Goal: Task Accomplishment & Management: Use online tool/utility

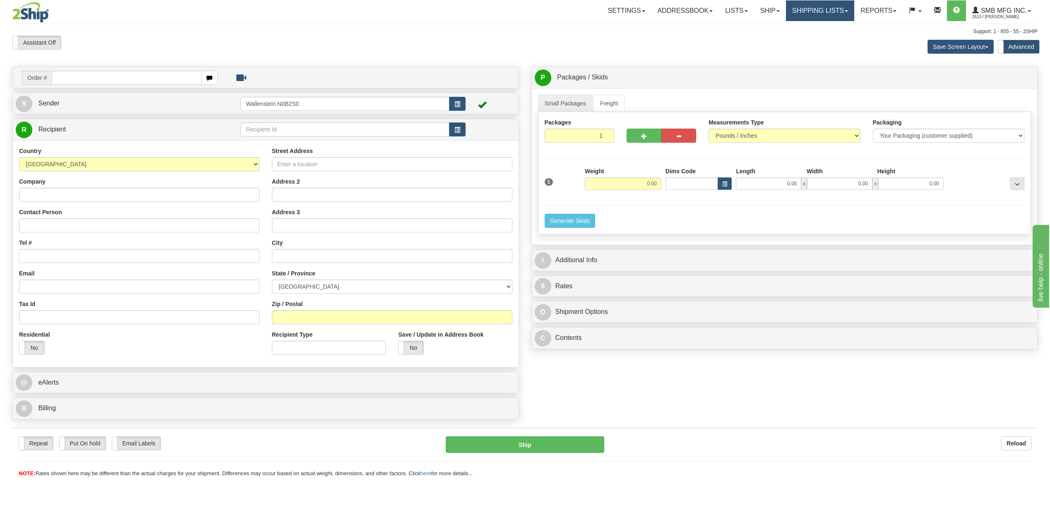
click at [793, 12] on link "Shipping lists" at bounding box center [820, 10] width 68 height 21
click at [795, 36] on span "Search Shipment History" at bounding box center [814, 39] width 64 height 7
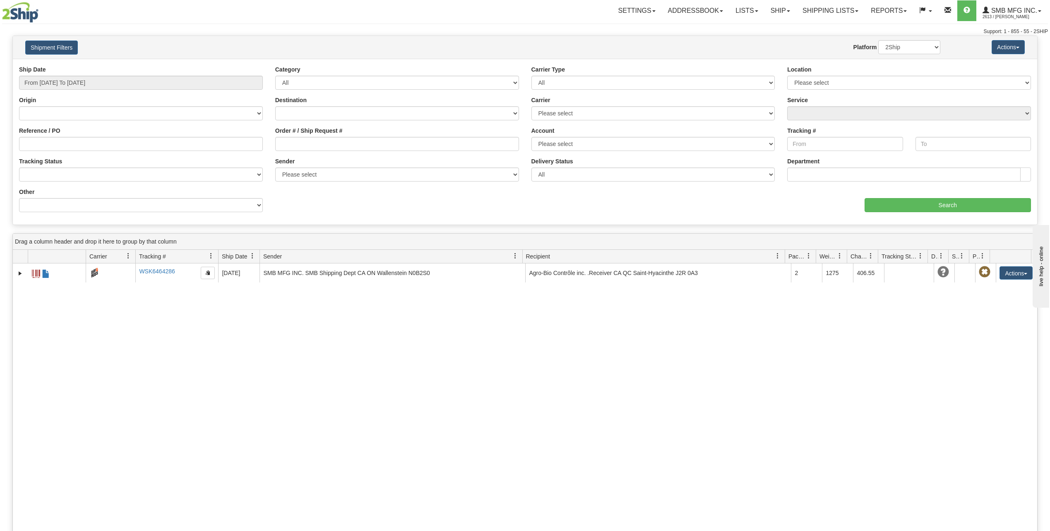
scroll to position [41, 0]
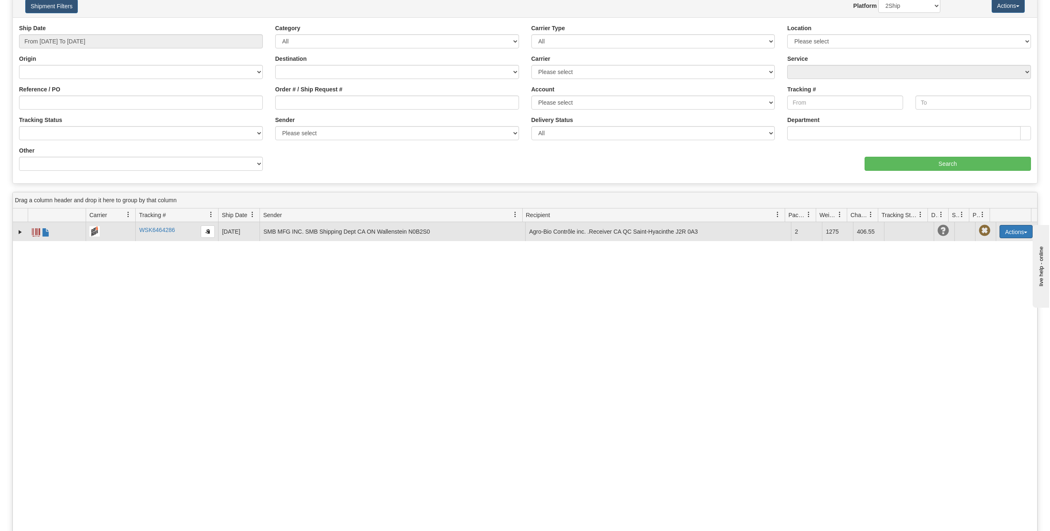
click at [1010, 231] on button "Actions" at bounding box center [1015, 231] width 33 height 13
click at [982, 250] on link "Repeat" at bounding box center [999, 247] width 66 height 11
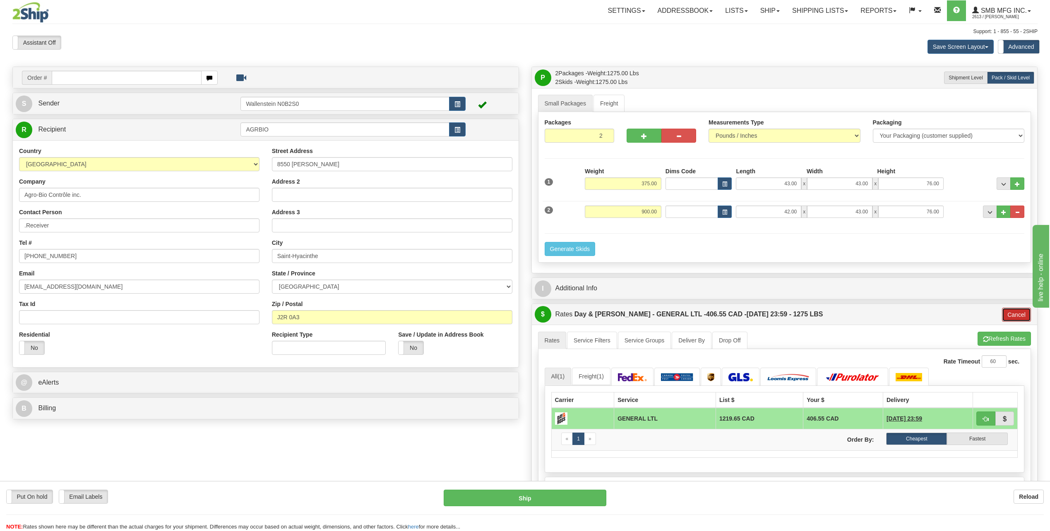
click at [1017, 316] on button "Cancel" at bounding box center [1016, 315] width 29 height 14
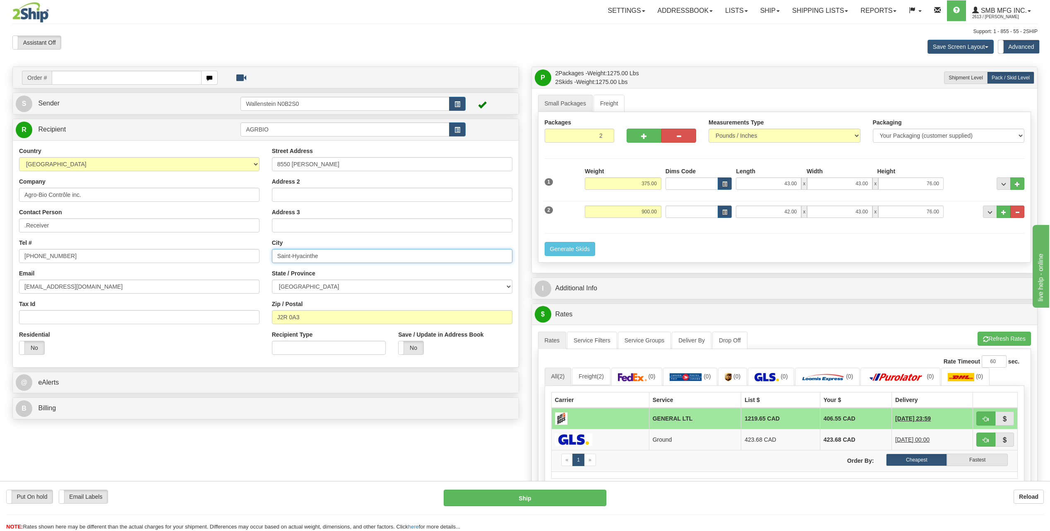
drag, startPoint x: 333, startPoint y: 257, endPoint x: 269, endPoint y: 263, distance: 64.4
click at [269, 263] on div "Street Address 8550 Emilien Letarte Address 2 Address 3 City Saint-Hyacinthe St…" at bounding box center [392, 254] width 253 height 214
click at [375, 261] on input "Saint-Hyacinthe" at bounding box center [392, 256] width 240 height 14
type input "St Hyacinthe"
click at [985, 339] on span "button" at bounding box center [986, 339] width 6 height 5
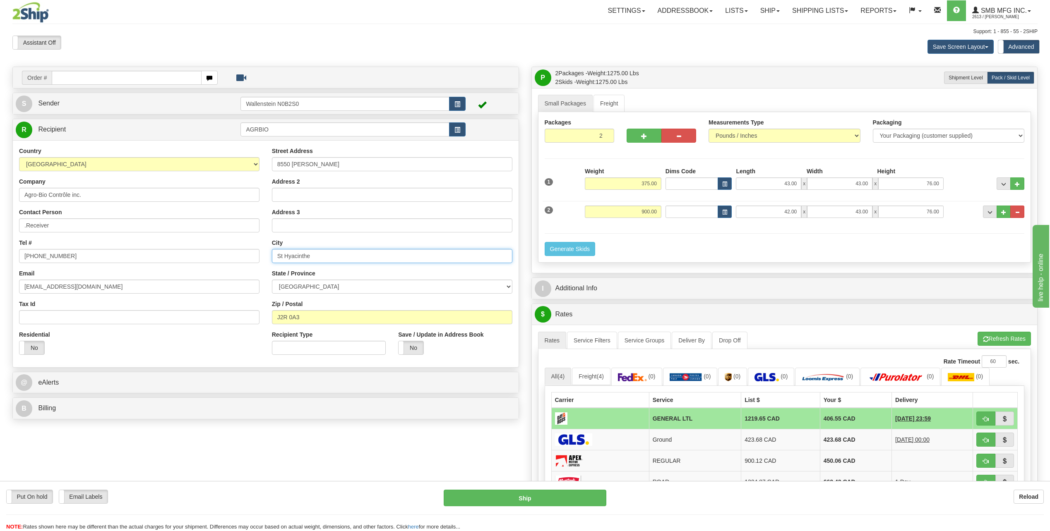
drag, startPoint x: 324, startPoint y: 256, endPoint x: 273, endPoint y: 256, distance: 51.3
click at [273, 256] on input "St Hyacinthe" at bounding box center [392, 256] width 240 height 14
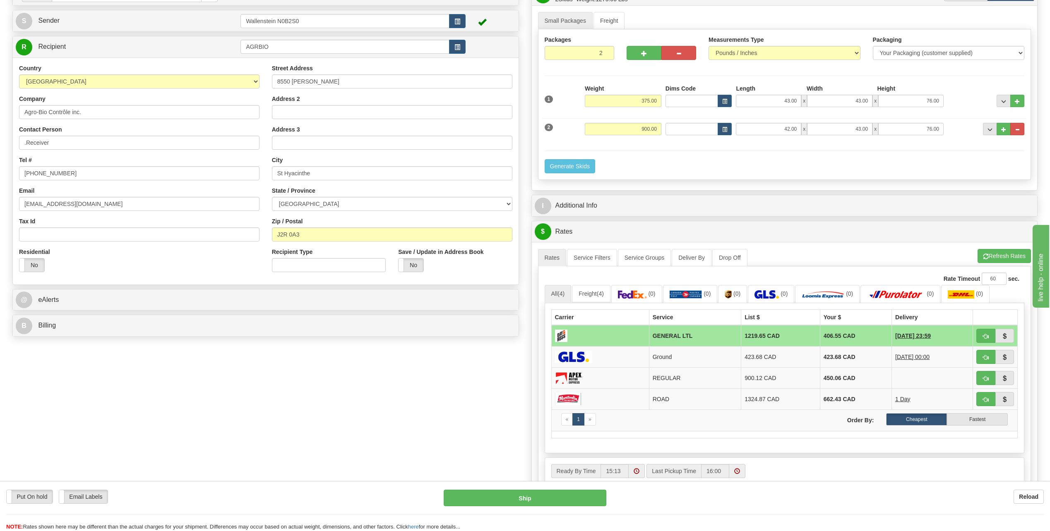
click at [451, 403] on div "Order # S Sender" at bounding box center [524, 273] width 1037 height 579
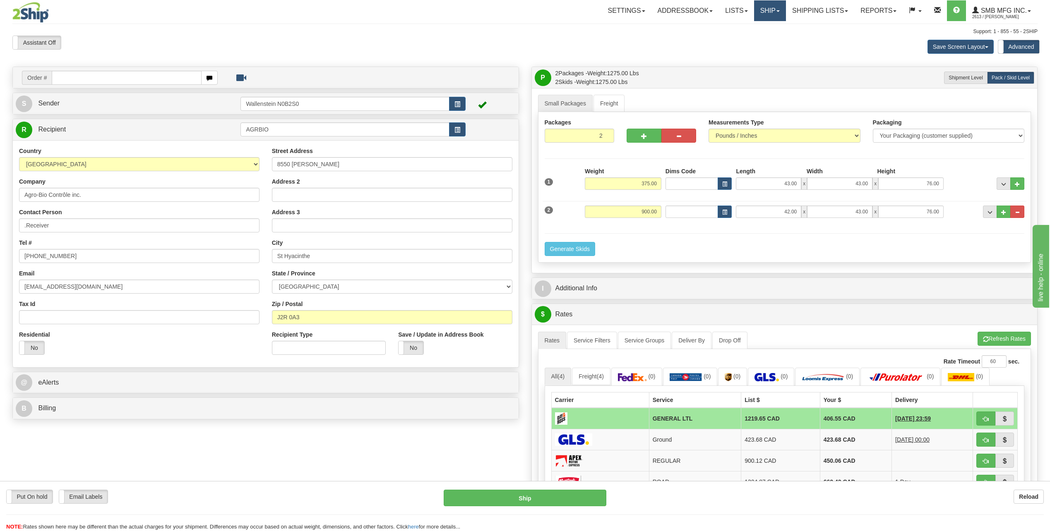
click at [764, 13] on link "Ship" at bounding box center [770, 10] width 32 height 21
click at [755, 26] on link "Ship Screen" at bounding box center [748, 29] width 75 height 11
